Goal: Task Accomplishment & Management: Use online tool/utility

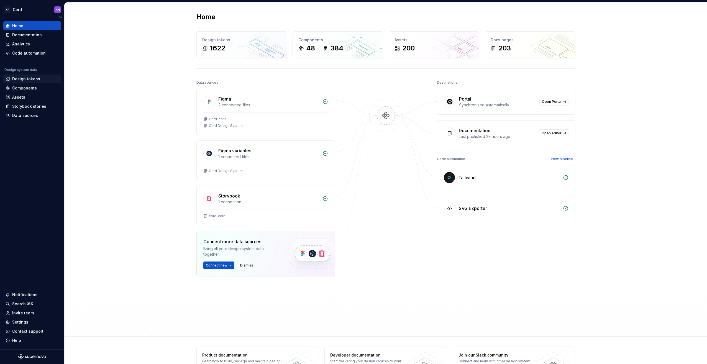
click at [25, 79] on div "Design tokens" at bounding box center [26, 79] width 28 height 6
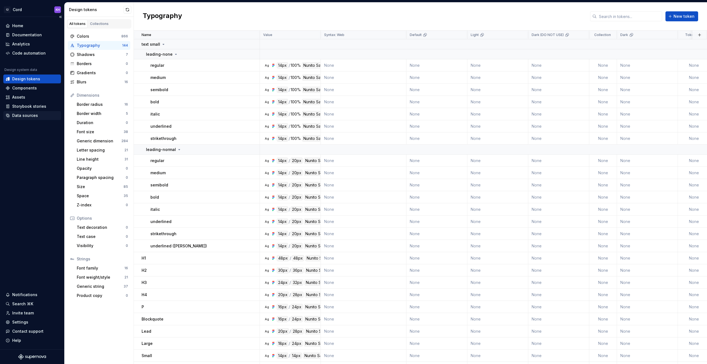
click at [32, 116] on div "Data sources" at bounding box center [25, 116] width 26 height 6
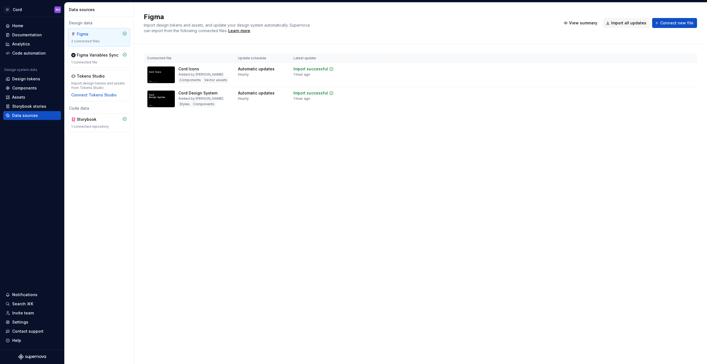
click at [195, 150] on div "Figma Import design tokens and assets, and update your design system automatica…" at bounding box center [420, 183] width 573 height 362
click at [30, 52] on div "Code automation" at bounding box center [29, 53] width 34 height 6
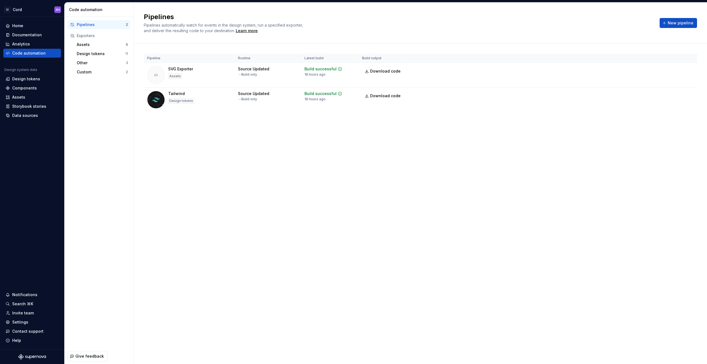
click at [98, 24] on div "Pipelines" at bounding box center [101, 25] width 49 height 6
click at [239, 137] on div "Pipelines Pipelines automatically watch for events in the design system, run a …" at bounding box center [420, 183] width 573 height 362
click at [386, 69] on span "Download code" at bounding box center [385, 71] width 30 height 6
click at [377, 95] on span "Download code" at bounding box center [385, 96] width 30 height 6
